Goal: Task Accomplishment & Management: Complete application form

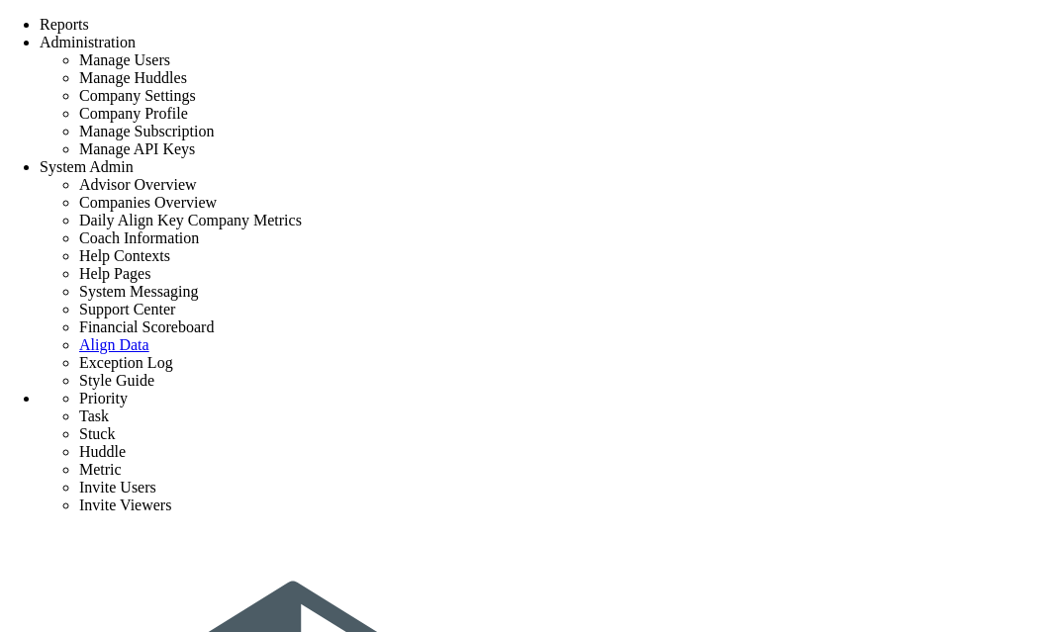
click at [683, 137] on li "[PERSON_NAME] Preconstruction" at bounding box center [782, 145] width 433 height 16
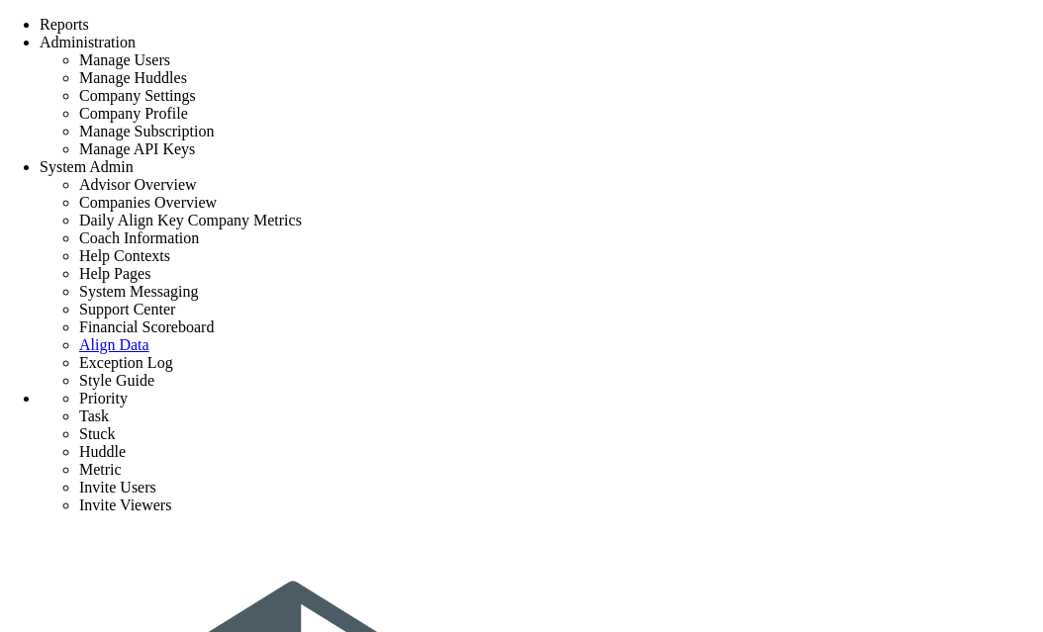
scroll to position [154, 0]
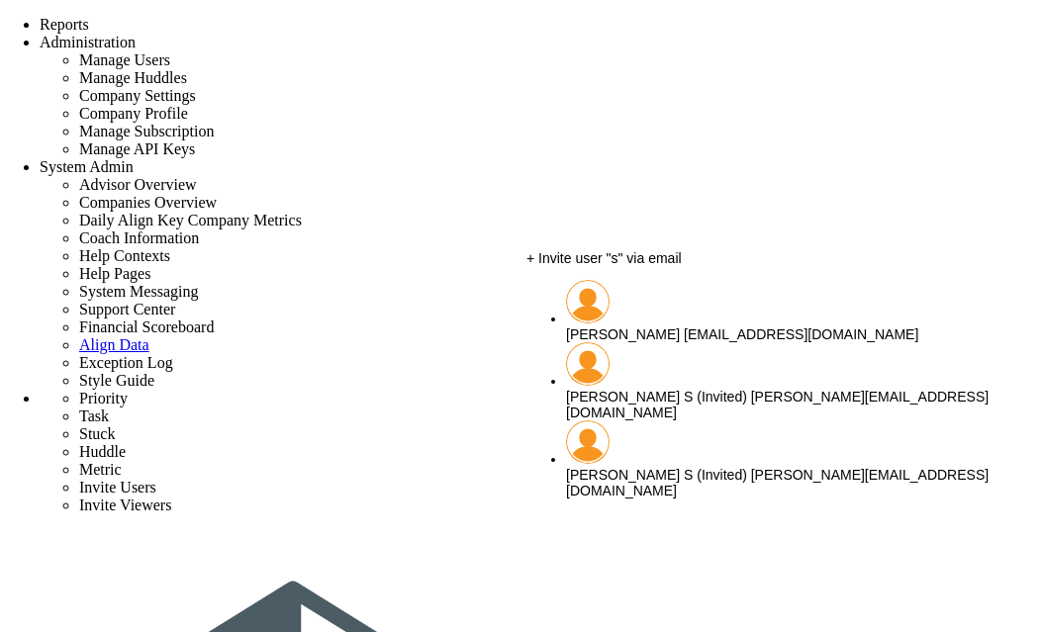
type input "s"
